Goal: Check status: Check status

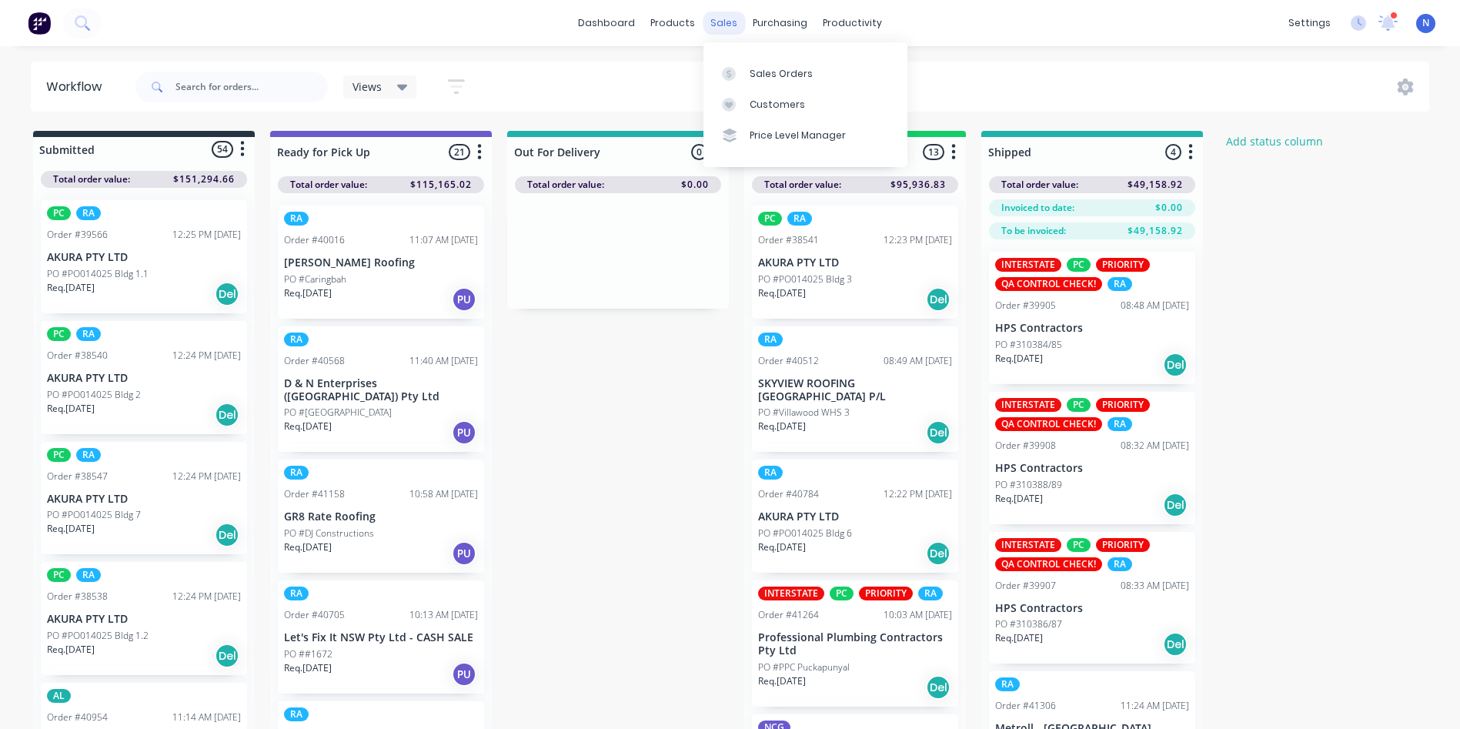
click at [719, 22] on div "sales" at bounding box center [724, 23] width 42 height 23
click at [785, 72] on div "Sales Orders" at bounding box center [781, 74] width 63 height 14
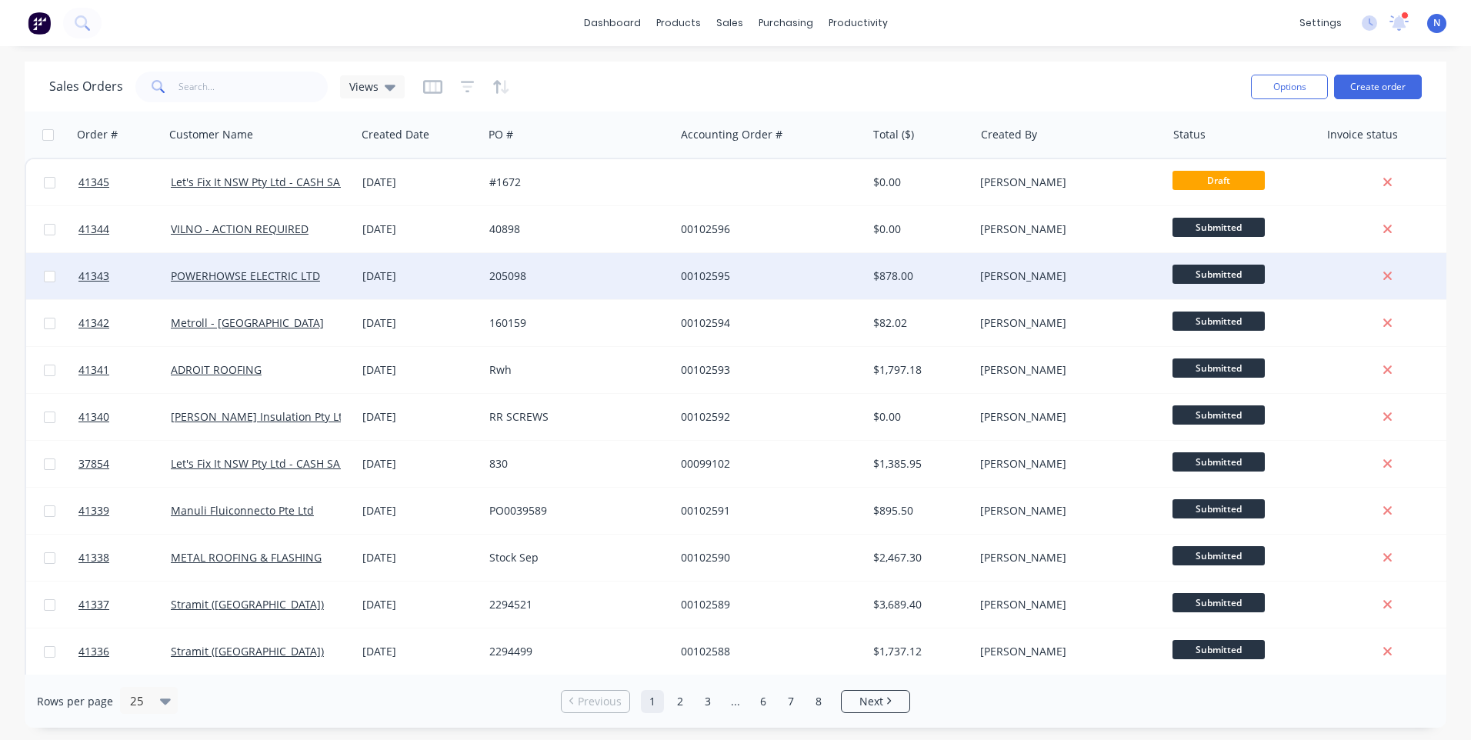
click at [747, 276] on div "00102595" at bounding box center [766, 276] width 171 height 15
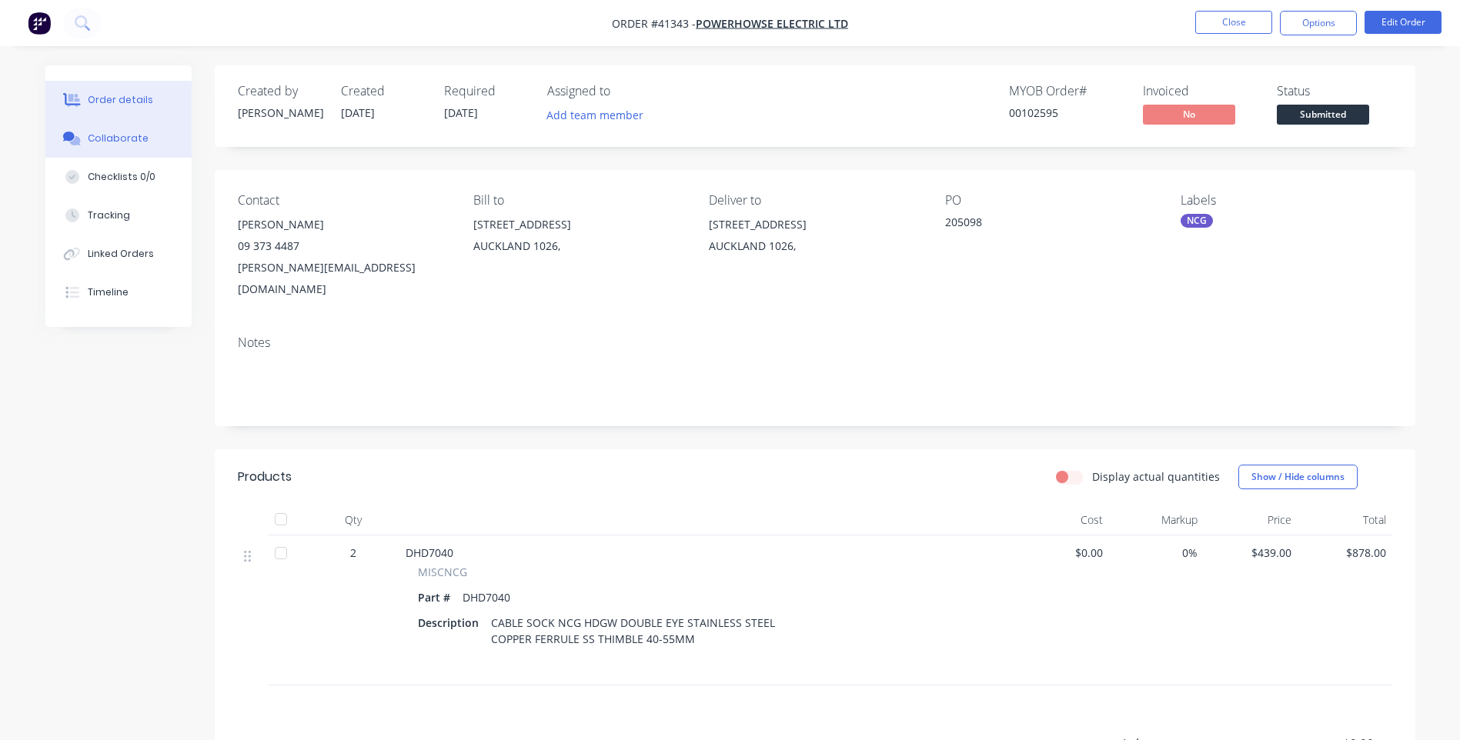
click at [124, 132] on div "Collaborate" at bounding box center [118, 139] width 61 height 14
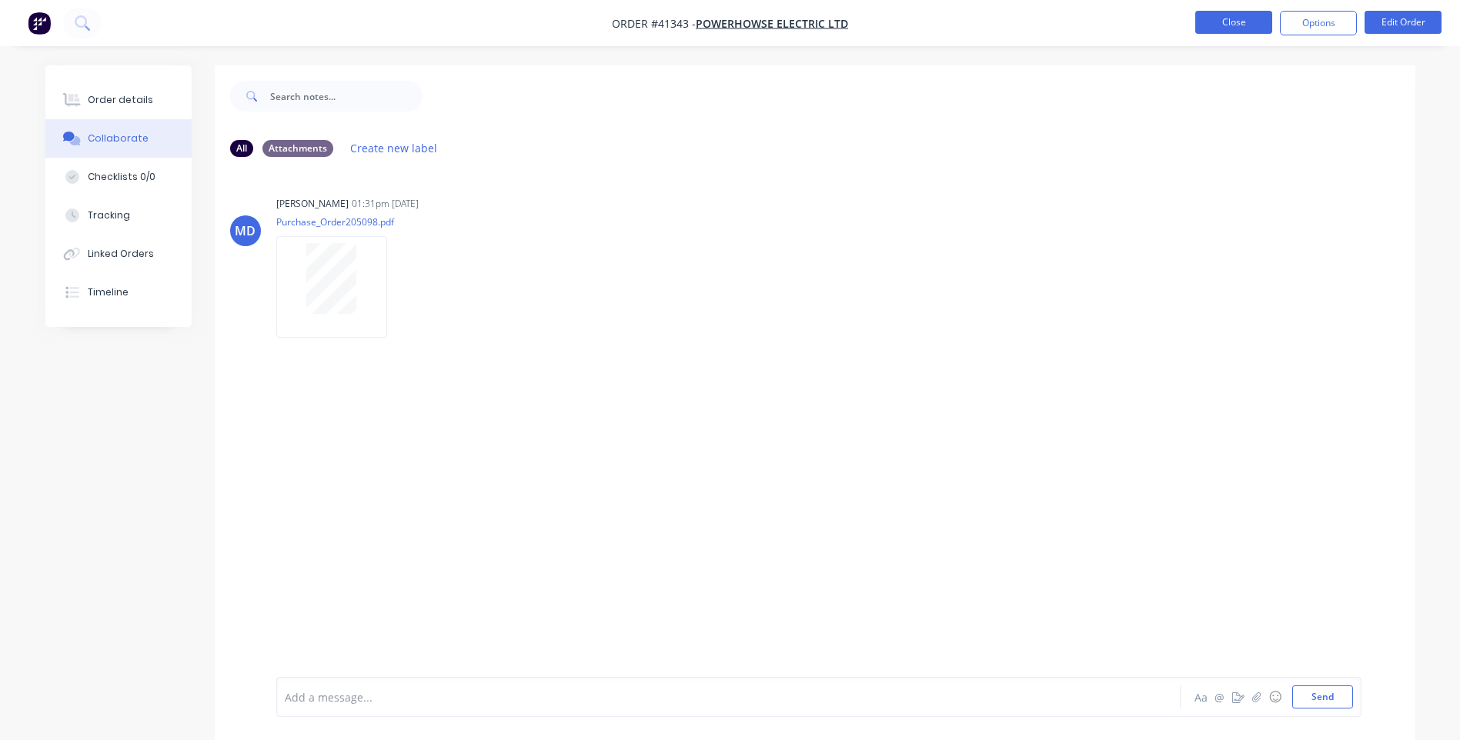
click at [1228, 30] on button "Close" at bounding box center [1233, 22] width 77 height 23
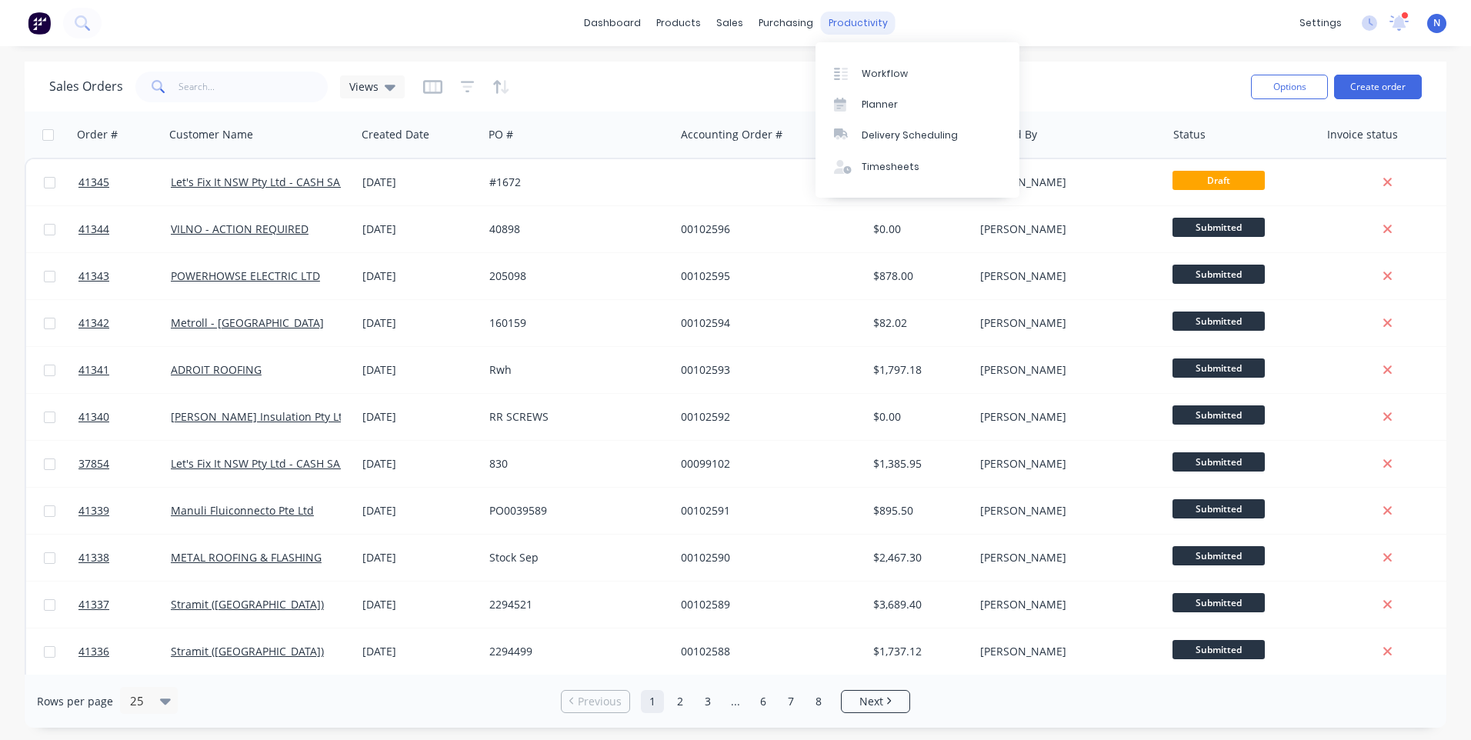
click at [857, 29] on div "productivity" at bounding box center [858, 23] width 75 height 23
click at [880, 68] on div "Workflow" at bounding box center [885, 74] width 46 height 14
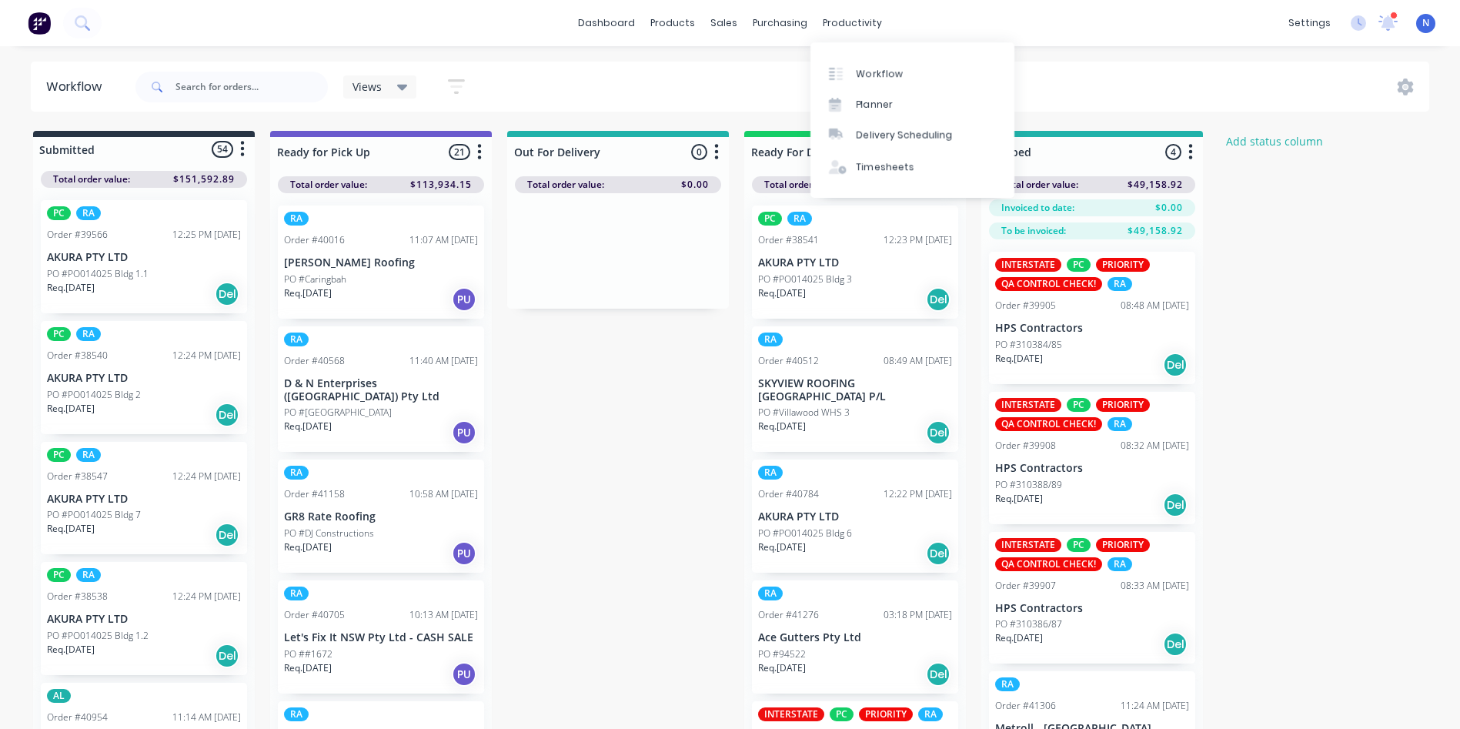
drag, startPoint x: 867, startPoint y: 30, endPoint x: 874, endPoint y: 45, distance: 16.9
click at [867, 30] on div "productivity" at bounding box center [852, 23] width 75 height 23
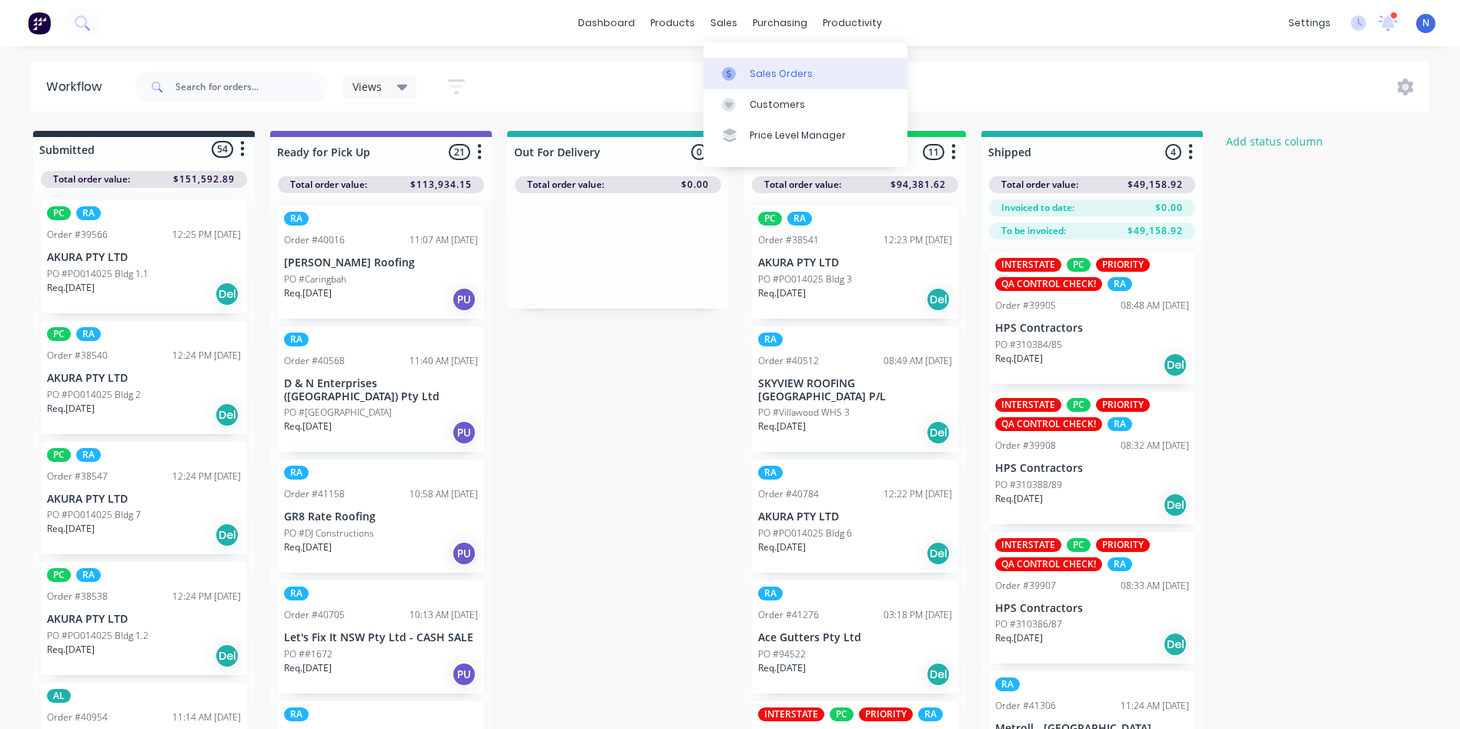
click at [773, 78] on div "Sales Orders" at bounding box center [781, 74] width 63 height 14
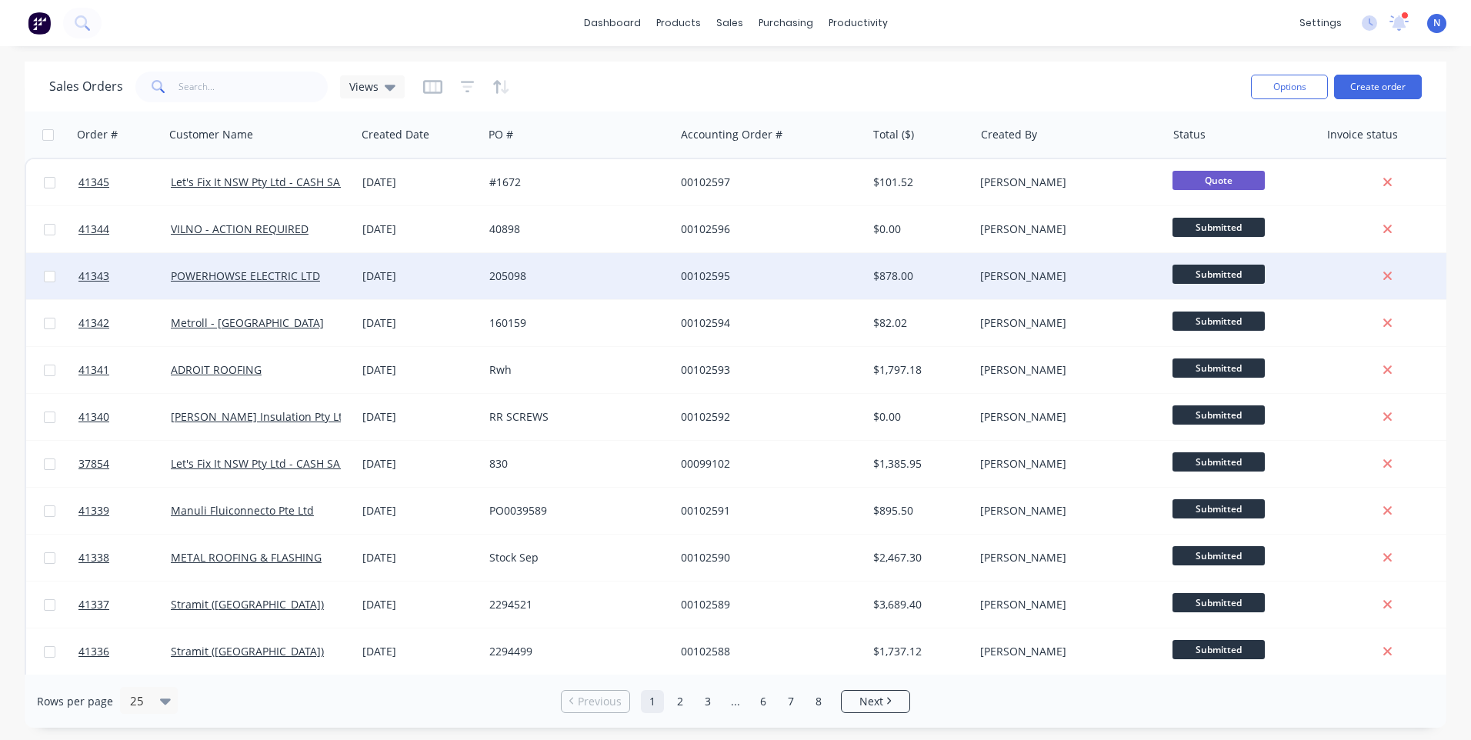
click at [400, 276] on div "[DATE]" at bounding box center [419, 276] width 115 height 15
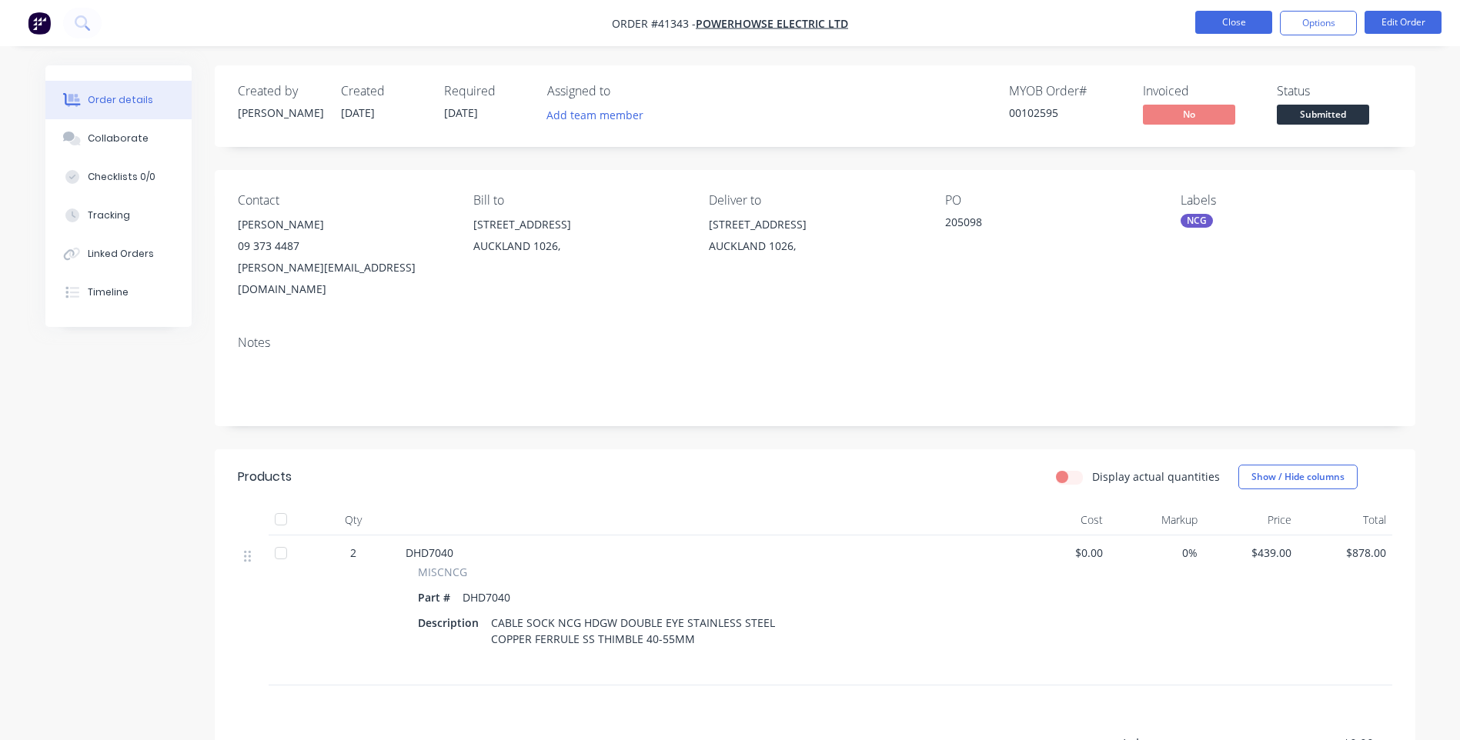
click at [1227, 22] on button "Close" at bounding box center [1233, 22] width 77 height 23
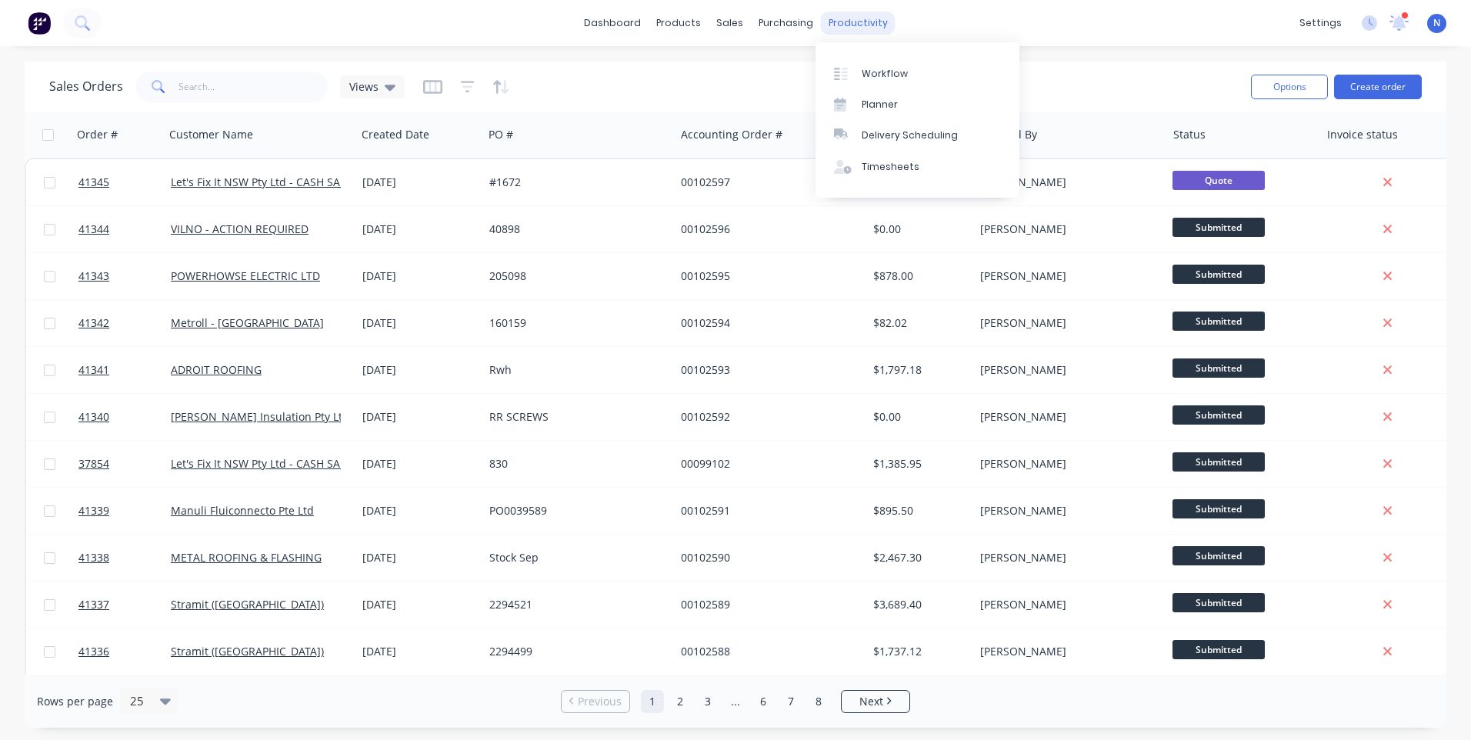
click at [837, 25] on div "productivity" at bounding box center [858, 23] width 75 height 23
click at [905, 68] on link "Workflow" at bounding box center [918, 73] width 204 height 31
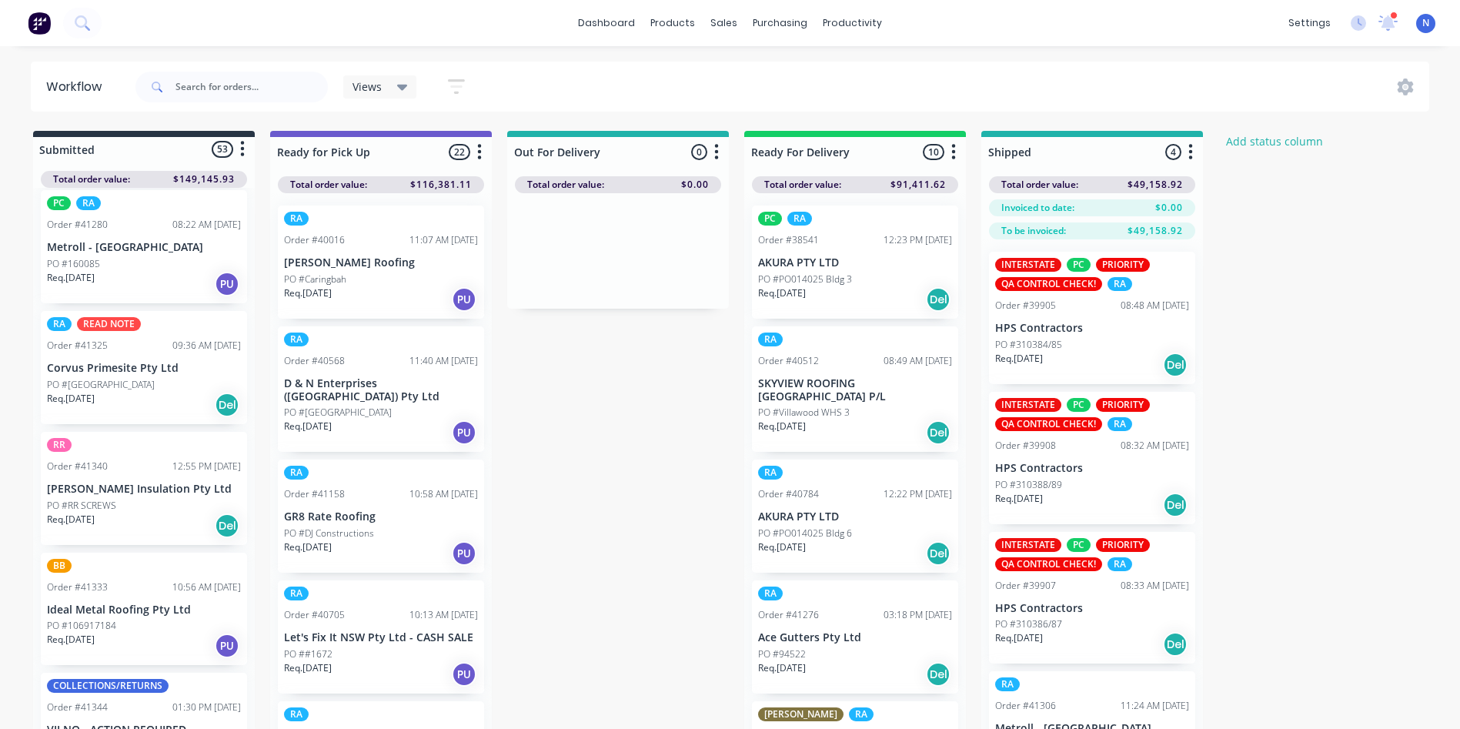
scroll to position [3529, 0]
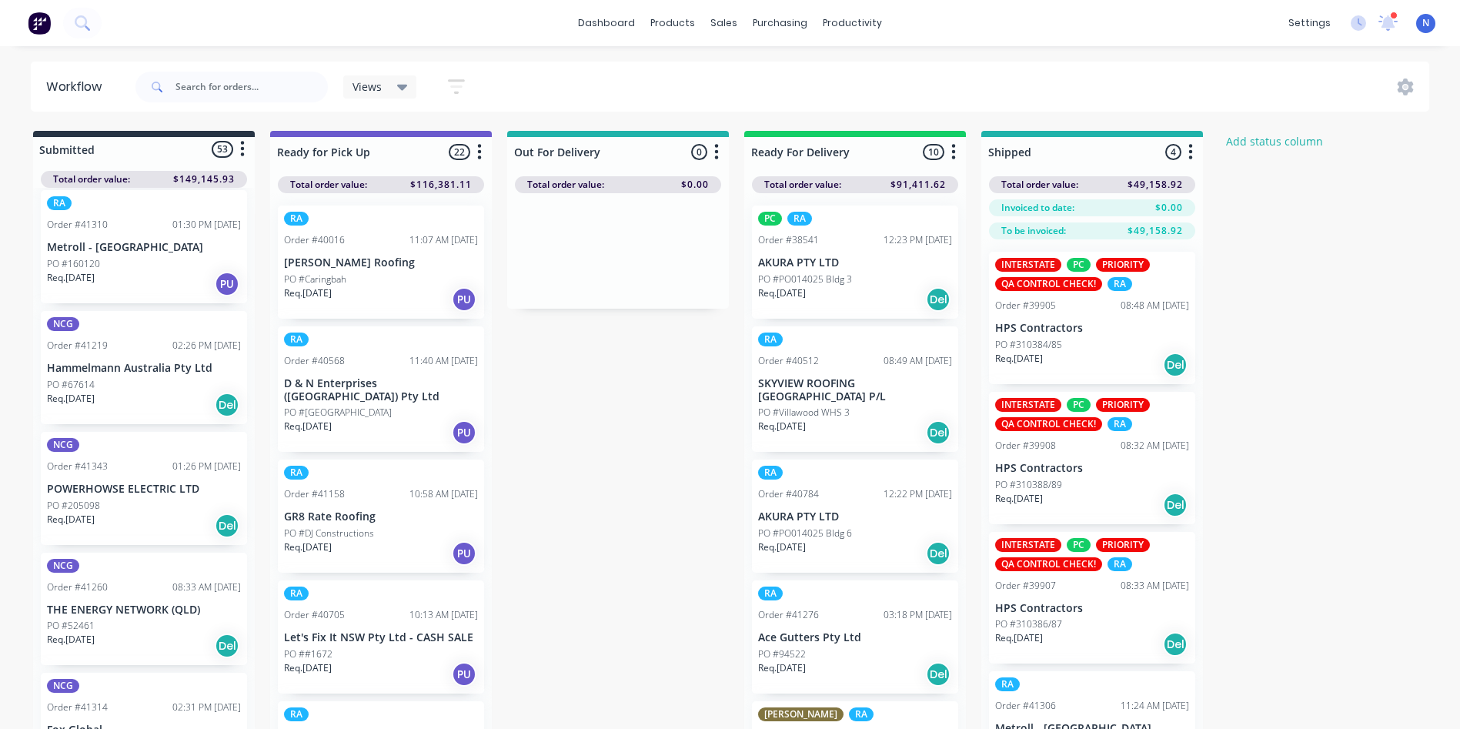
click at [127, 502] on div "PO #205098" at bounding box center [144, 506] width 194 height 14
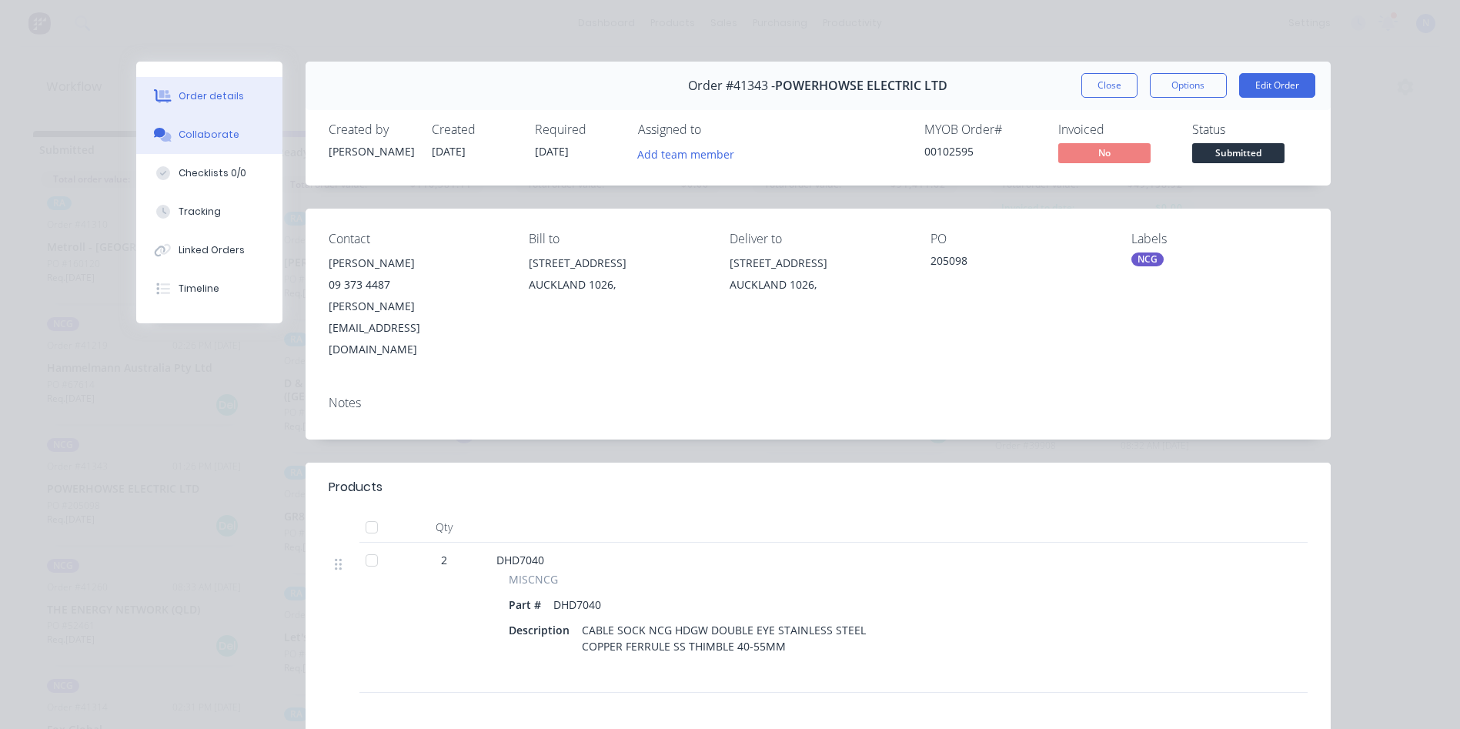
click at [205, 140] on div "Collaborate" at bounding box center [209, 135] width 61 height 14
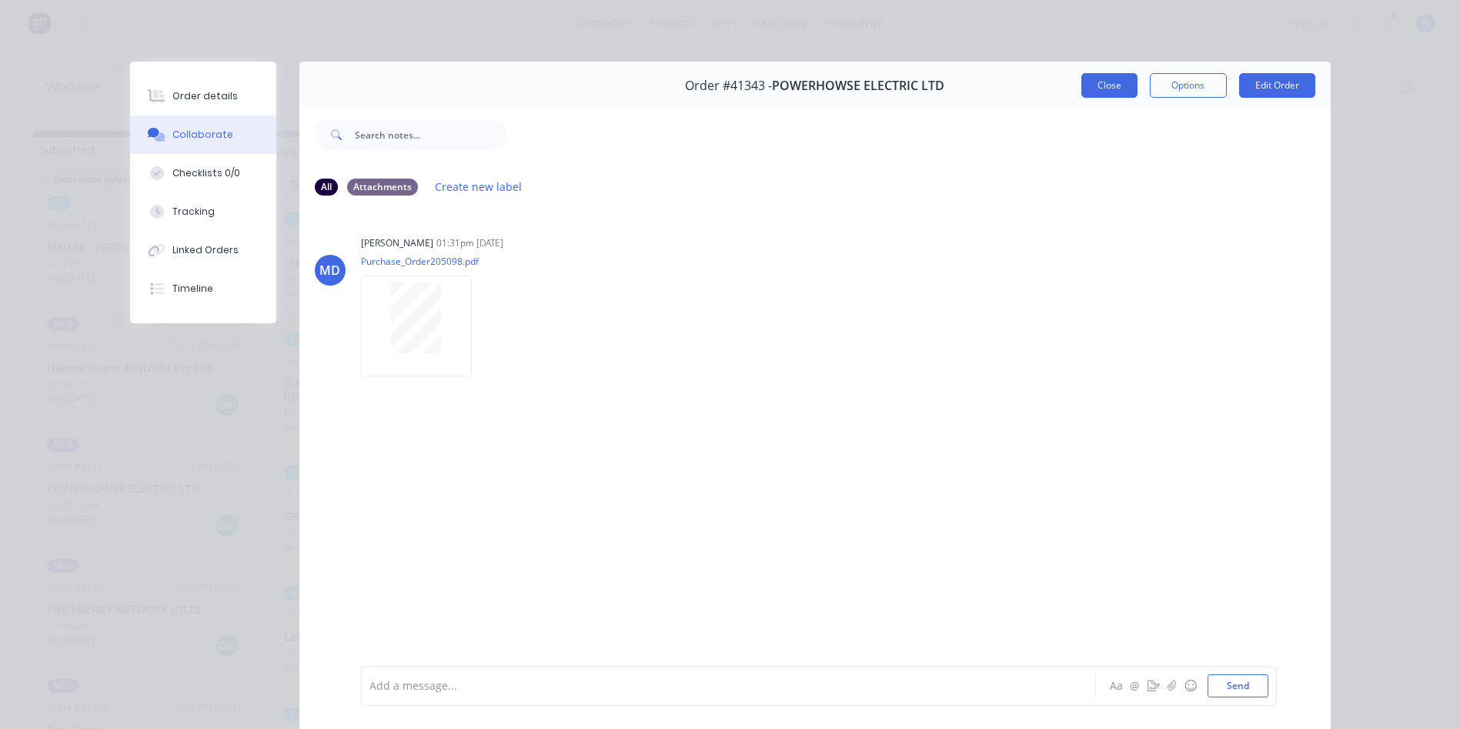
click at [1110, 85] on button "Close" at bounding box center [1109, 85] width 56 height 25
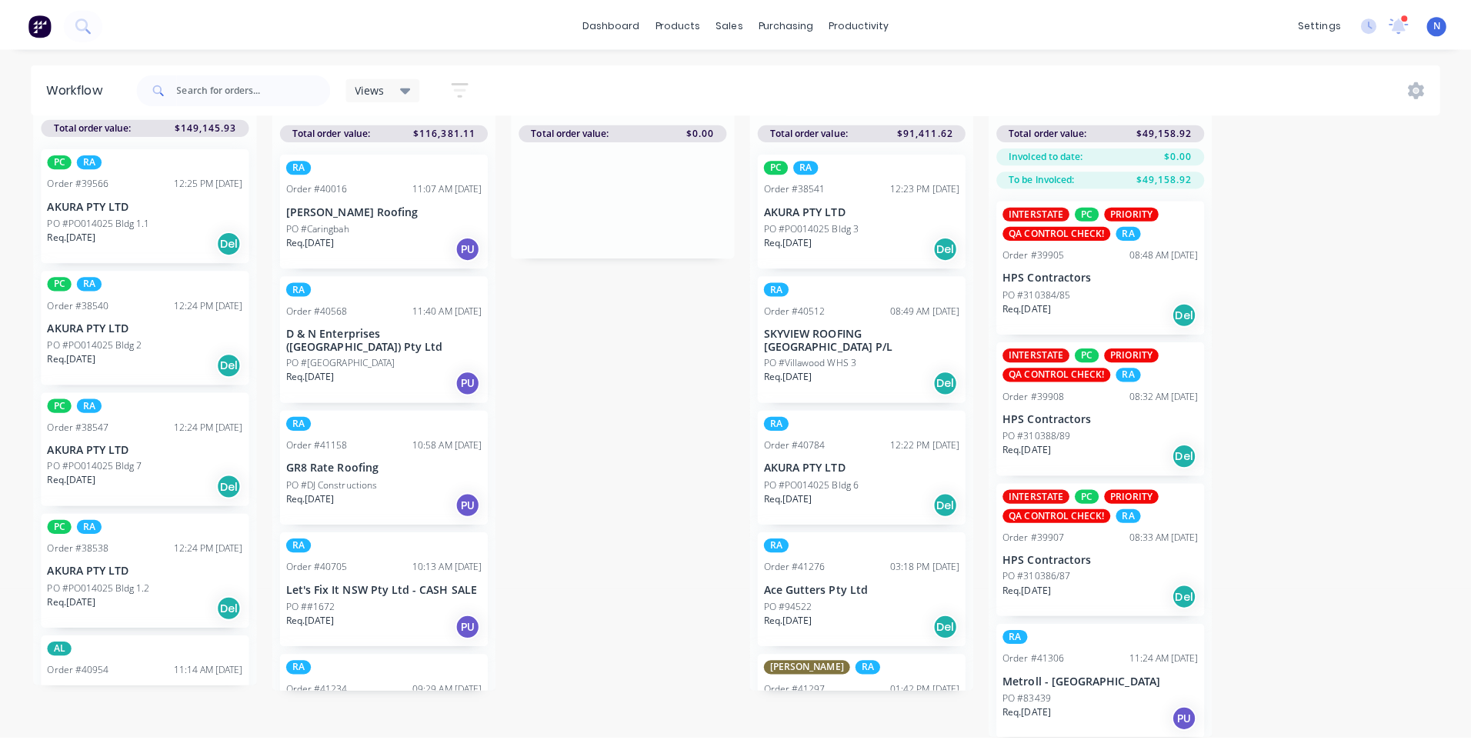
scroll to position [0, 0]
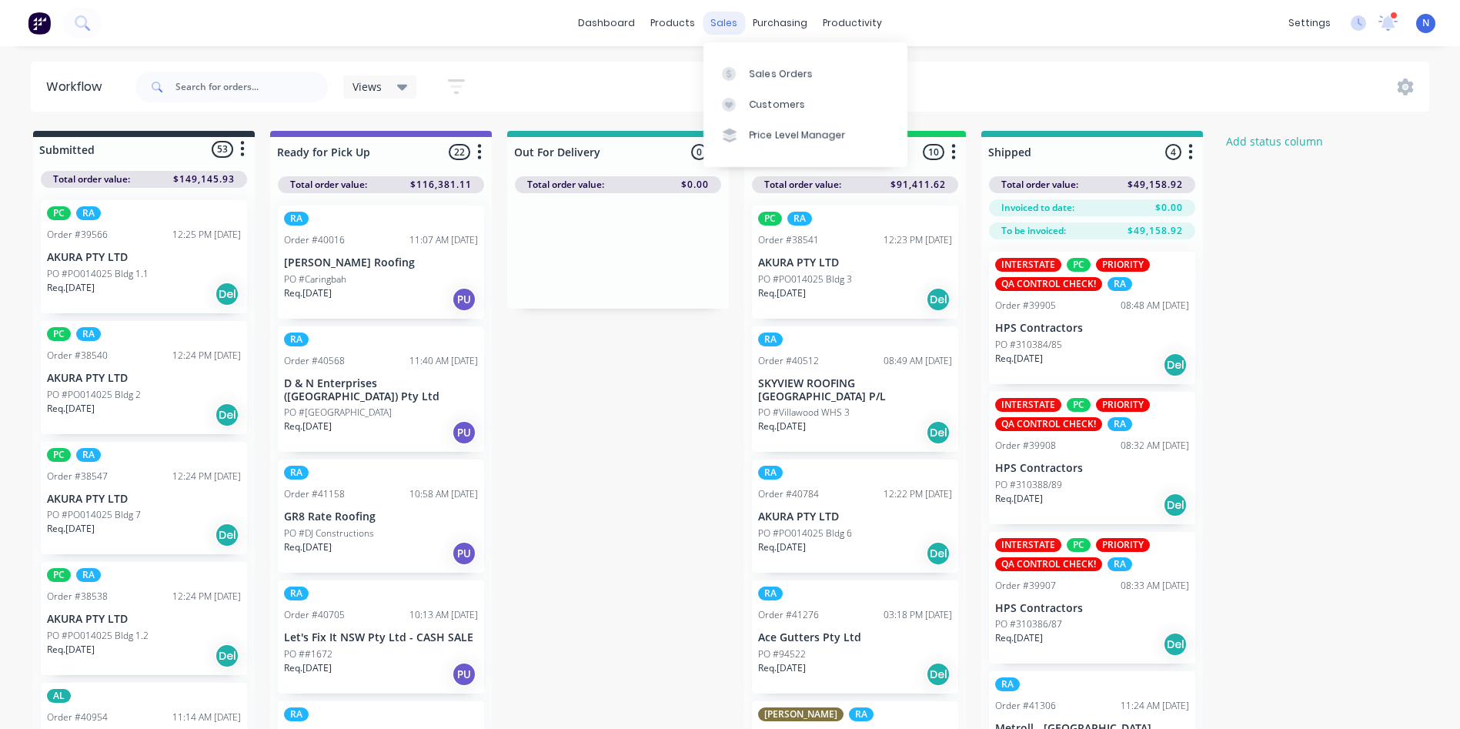
click at [727, 29] on div "sales" at bounding box center [724, 23] width 42 height 23
click at [803, 78] on div "Sales Orders" at bounding box center [781, 74] width 63 height 14
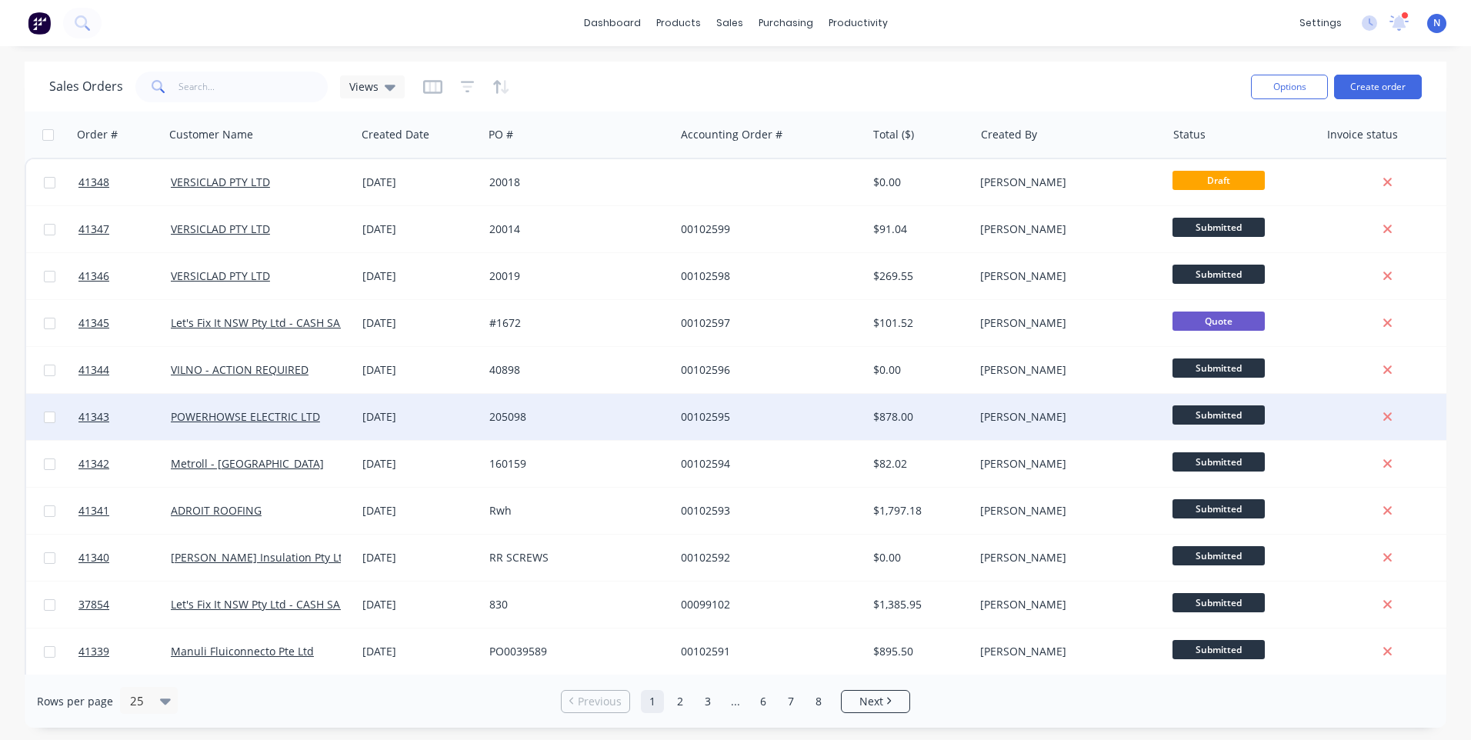
click at [573, 419] on div "205098" at bounding box center [574, 416] width 171 height 15
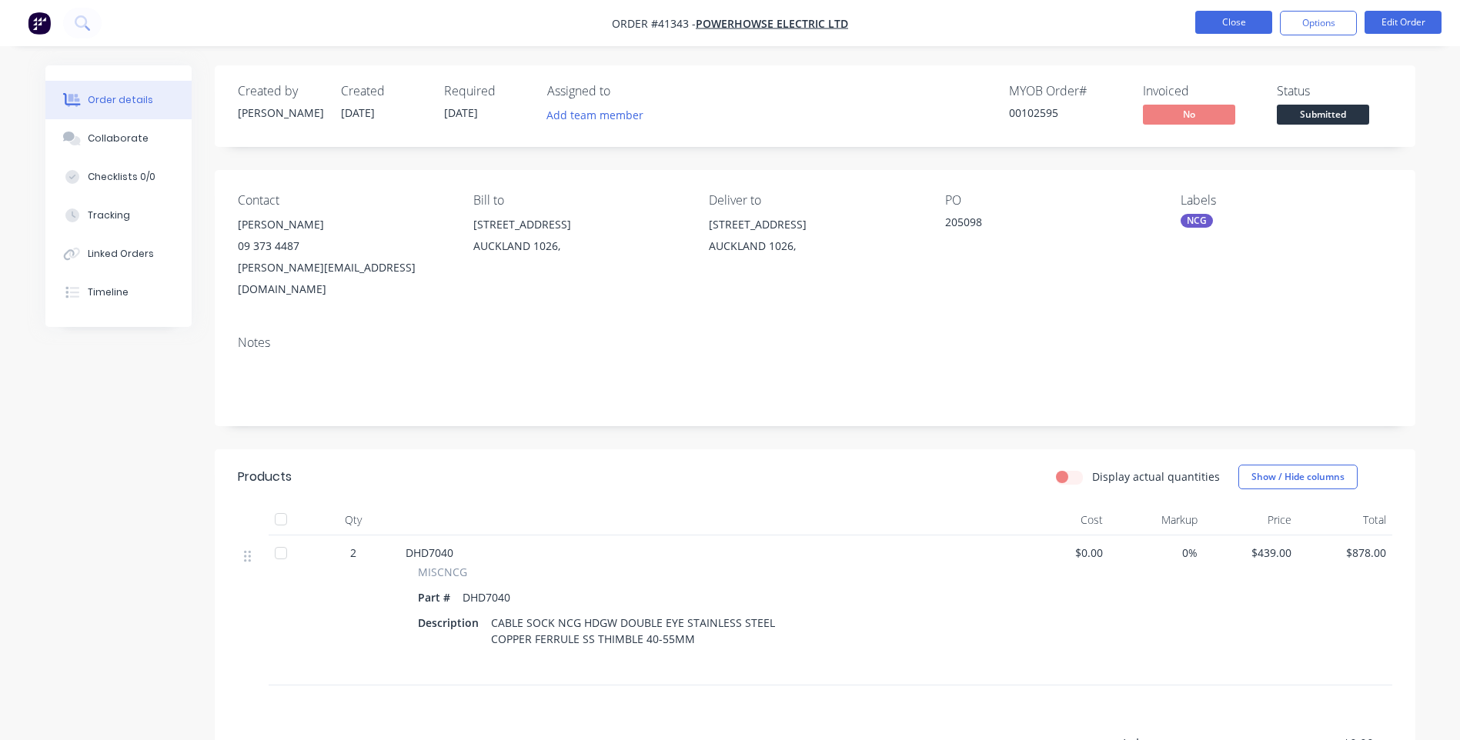
click at [1222, 24] on button "Close" at bounding box center [1233, 22] width 77 height 23
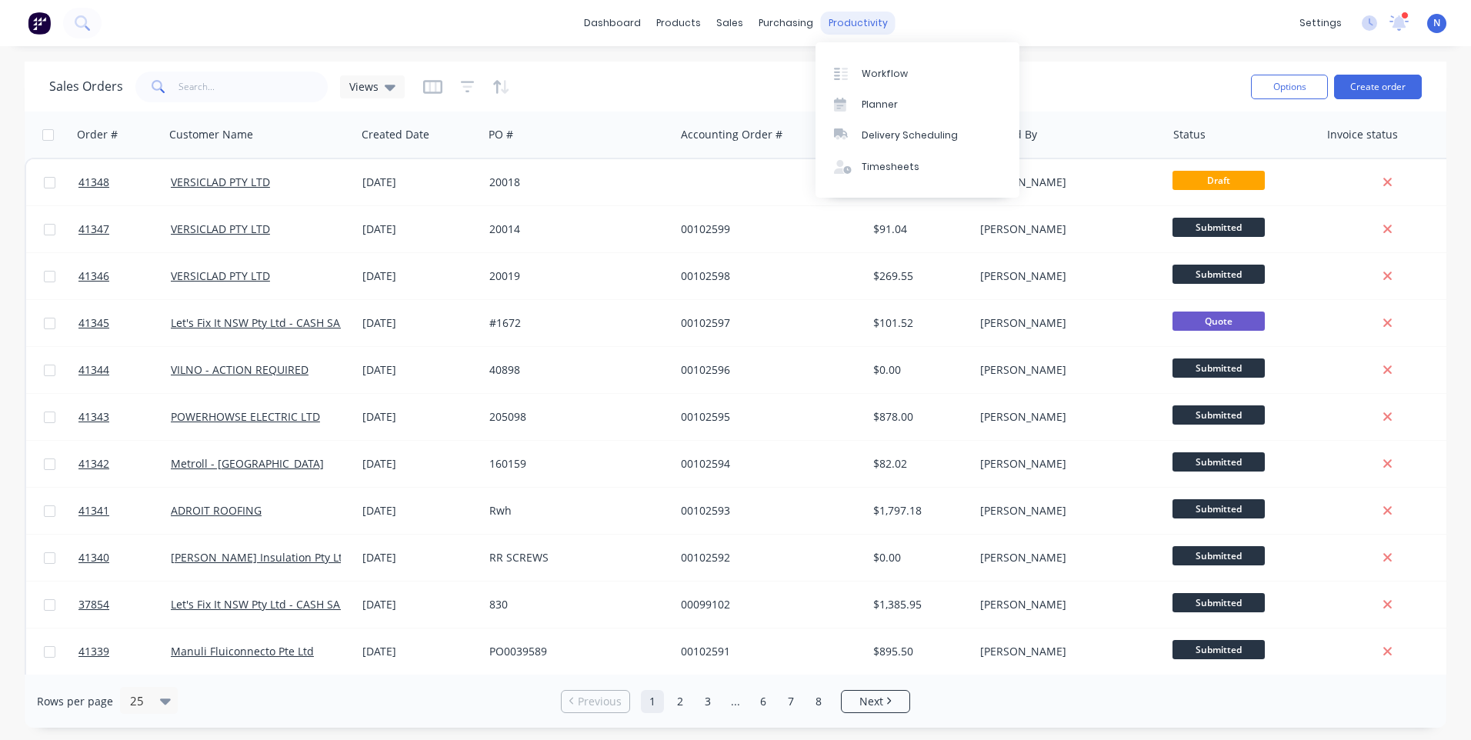
click at [845, 25] on div "productivity" at bounding box center [858, 23] width 75 height 23
click at [906, 75] on link "Workflow" at bounding box center [918, 73] width 204 height 31
